Goal: Task Accomplishment & Management: Use online tool/utility

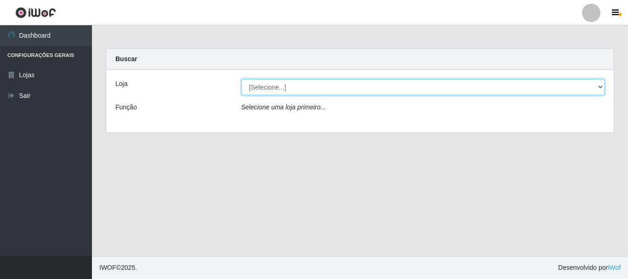
click at [324, 90] on select "[Selecione...] Nordestão - Alecrim" at bounding box center [422, 87] width 363 height 16
select select "453"
click at [241, 79] on select "[Selecione...] Nordestão - Alecrim" at bounding box center [422, 87] width 363 height 16
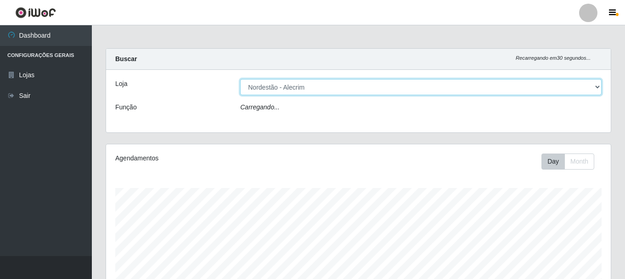
scroll to position [191, 505]
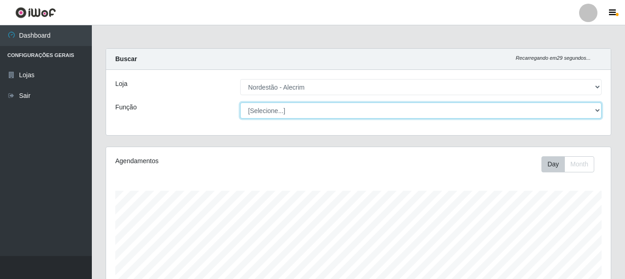
click at [308, 113] on select "[Selecione...] Balconista + Balconista de Padaria Balconista de Padaria ++ Emba…" at bounding box center [421, 110] width 362 height 16
select select "70"
click at [240, 102] on select "[Selecione...] Balconista + Balconista de Padaria Balconista de Padaria ++ Emba…" at bounding box center [421, 110] width 362 height 16
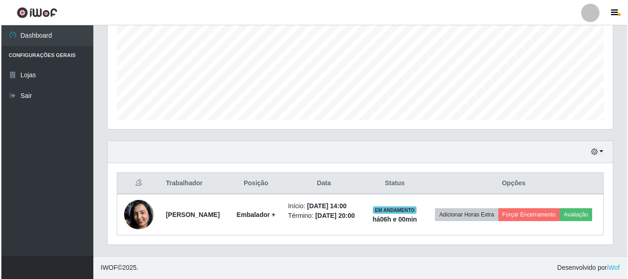
scroll to position [215, 0]
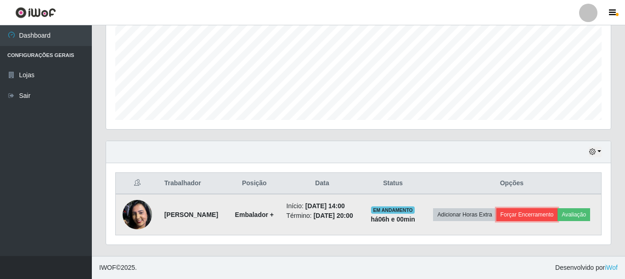
click at [554, 208] on button "Forçar Encerramento" at bounding box center [528, 214] width 62 height 13
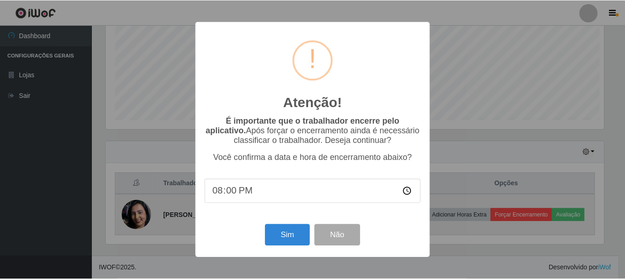
scroll to position [191, 500]
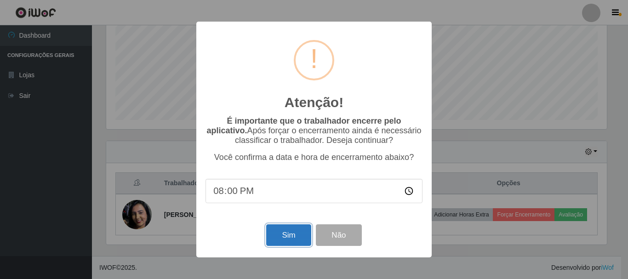
click at [292, 241] on button "Sim" at bounding box center [288, 235] width 45 height 22
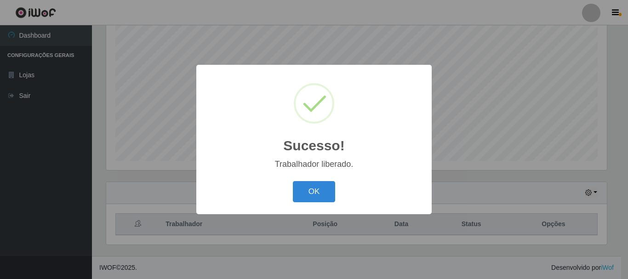
click at [291, 199] on div "OK Cancel" at bounding box center [313, 191] width 217 height 26
click at [316, 191] on button "OK" at bounding box center [314, 192] width 43 height 22
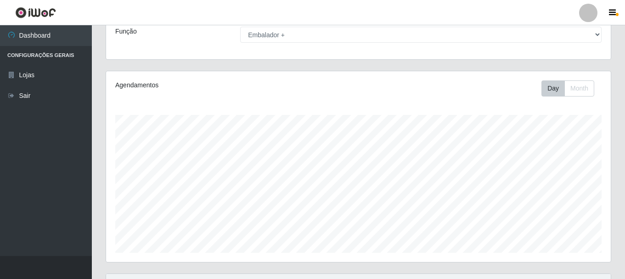
scroll to position [168, 0]
